Goal: Task Accomplishment & Management: Complete application form

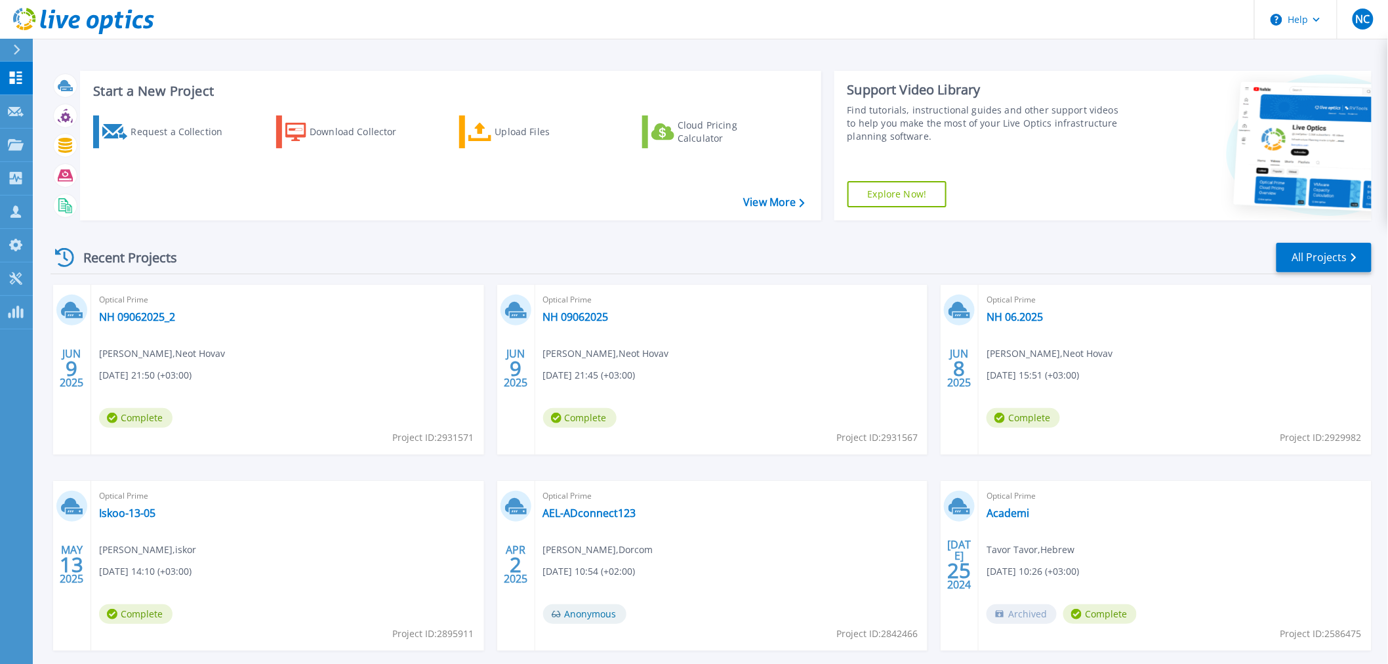
click at [18, 56] on div at bounding box center [22, 50] width 21 height 22
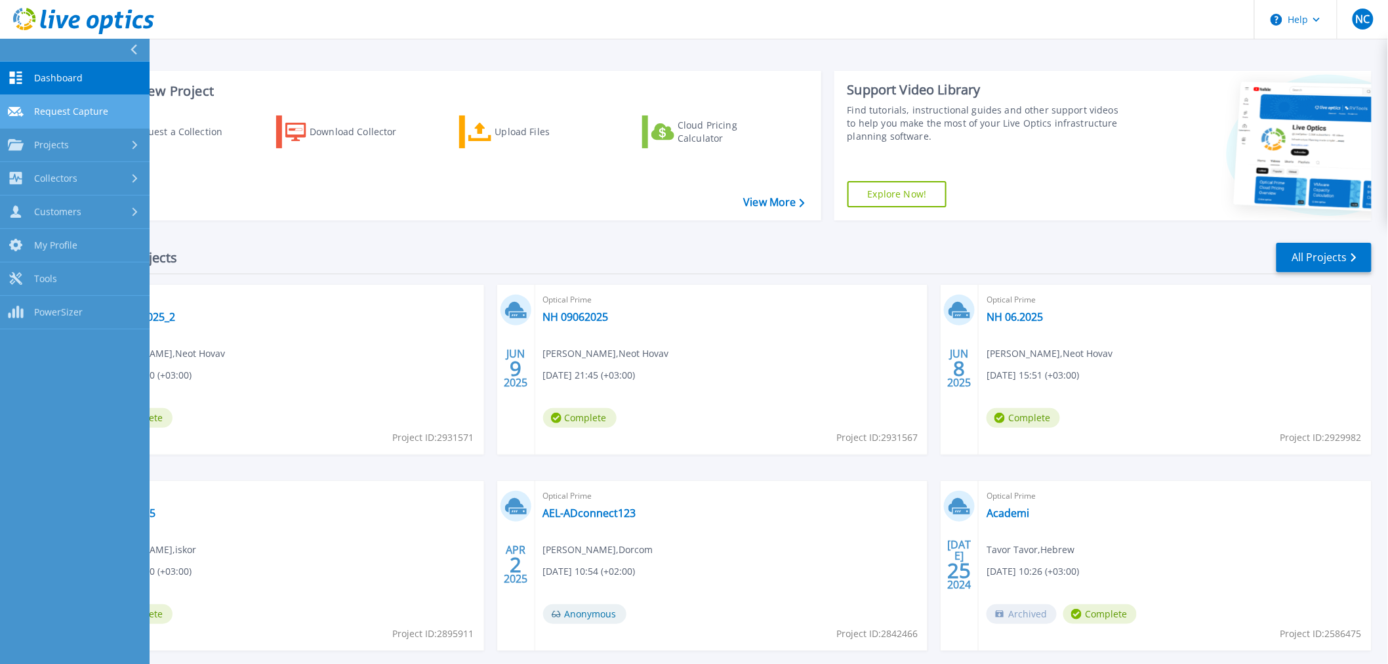
click at [95, 112] on span "Request Capture" at bounding box center [71, 112] width 74 height 12
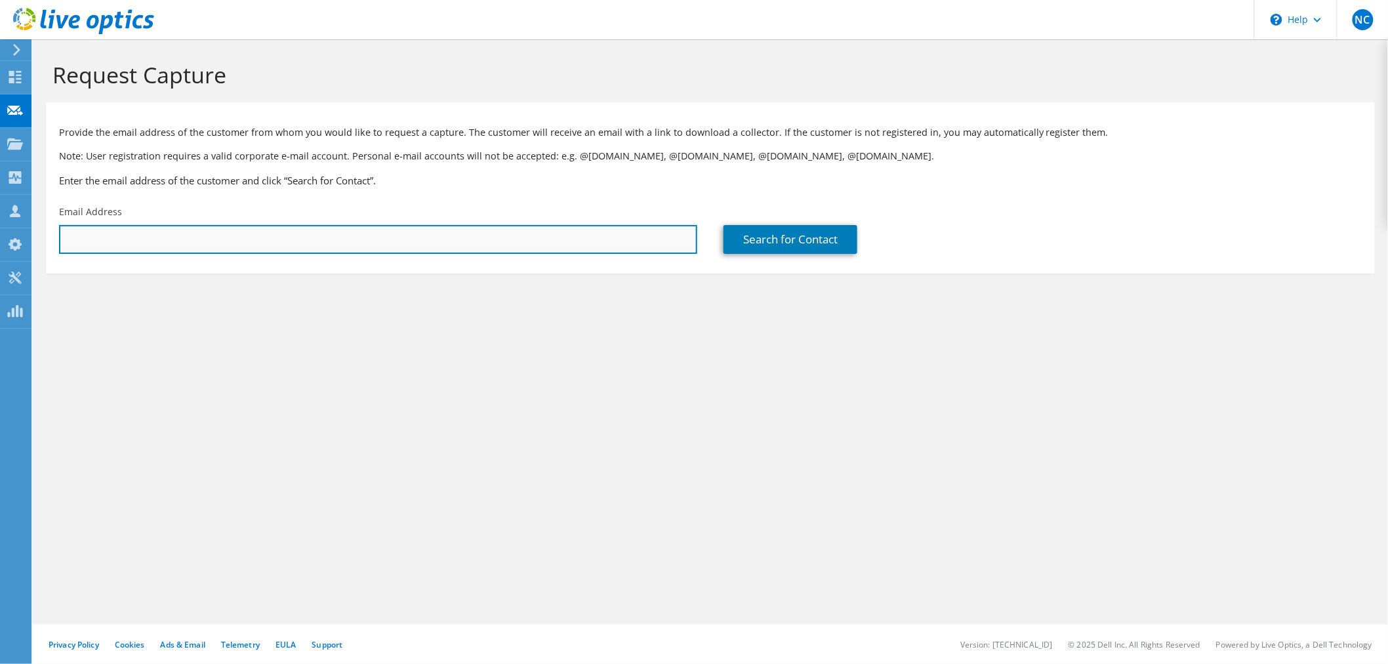
click at [335, 237] on input "text" at bounding box center [378, 239] width 638 height 29
drag, startPoint x: 89, startPoint y: 238, endPoint x: -23, endPoint y: 238, distance: 112.2
click at [0, 238] on html "NC Channel Partner nir cohen nirc@dorcom.co.il Dorcom My Profile Log Out \n Hel…" at bounding box center [694, 332] width 1388 height 664
drag, startPoint x: 91, startPoint y: 243, endPoint x: 127, endPoint y: 240, distance: 36.2
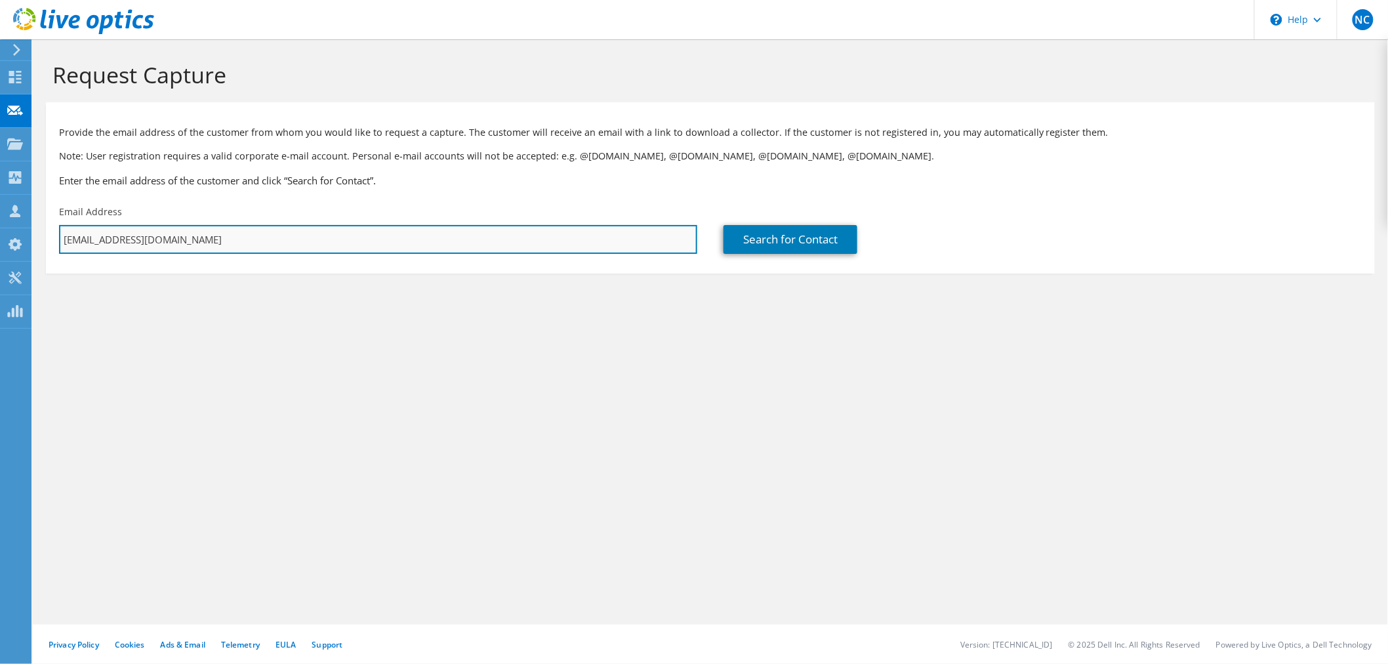
click at [127, 240] on input "matav@matav.org.il" at bounding box center [378, 239] width 638 height 29
click at [72, 239] on input "matav@matav.org.il" at bounding box center [378, 239] width 638 height 29
type input "motid@matav.org.il"
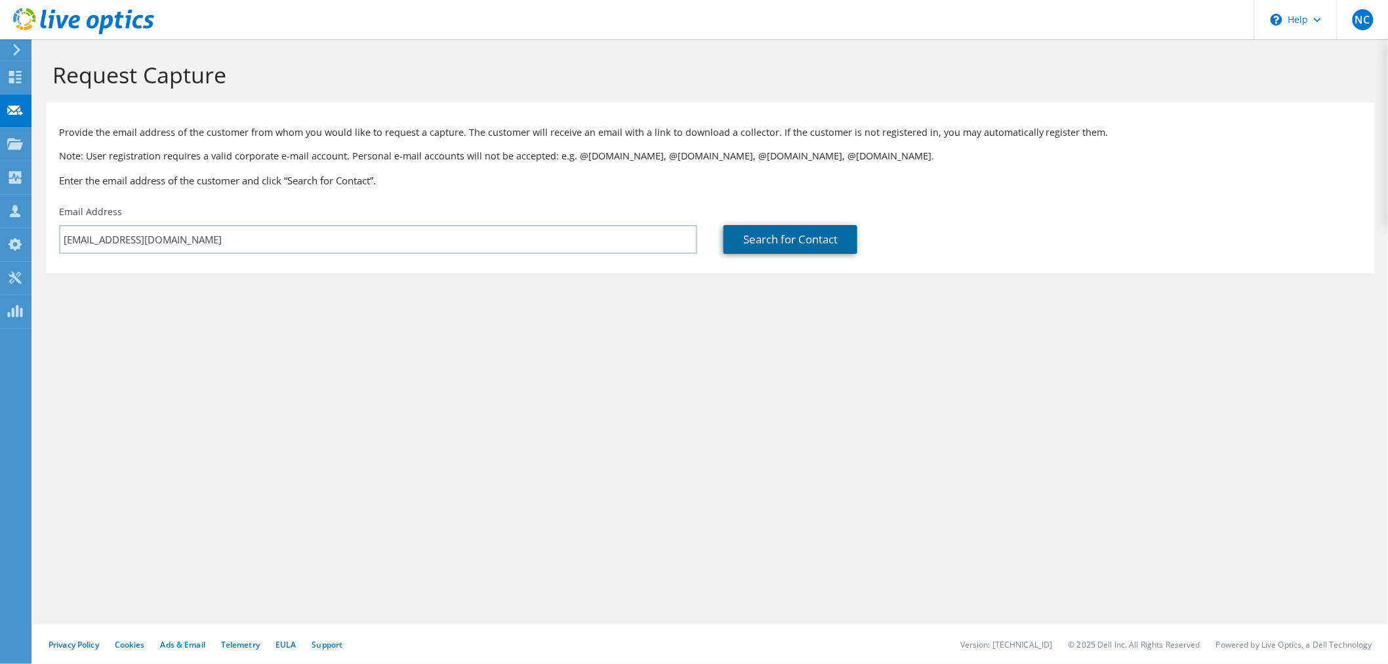
click at [789, 241] on link "Search for Contact" at bounding box center [791, 239] width 134 height 29
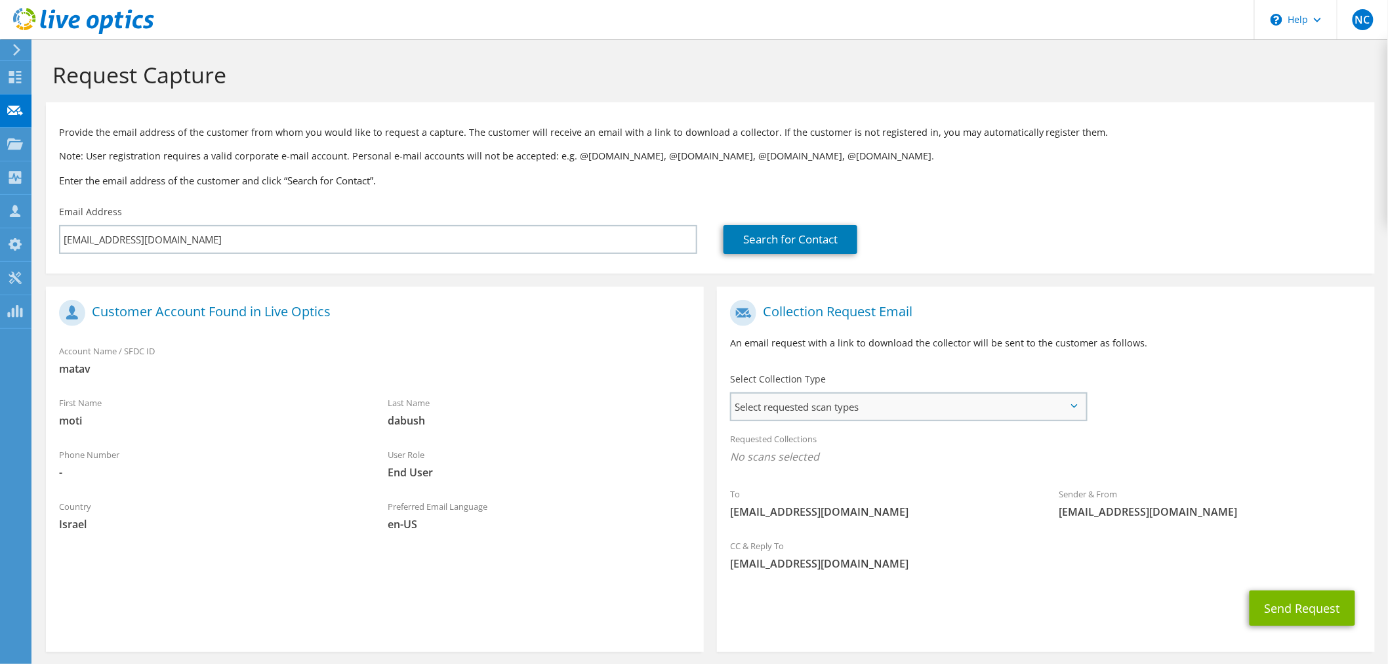
click at [998, 398] on span "Select requested scan types" at bounding box center [909, 407] width 354 height 26
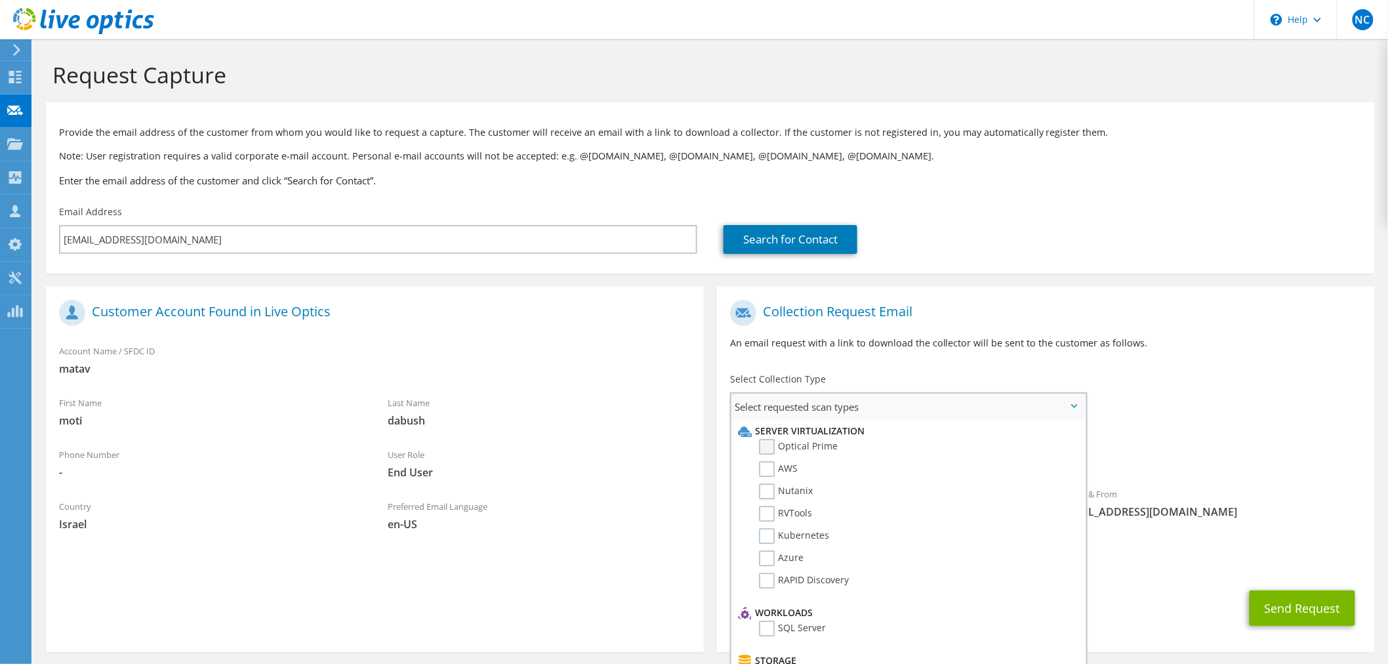
click at [781, 442] on label "Optical Prime" at bounding box center [798, 447] width 79 height 16
click at [0, 0] on input "Optical Prime" at bounding box center [0, 0] width 0 height 0
click at [1268, 625] on button "Send Request" at bounding box center [1303, 611] width 106 height 35
